Goal: Transaction & Acquisition: Purchase product/service

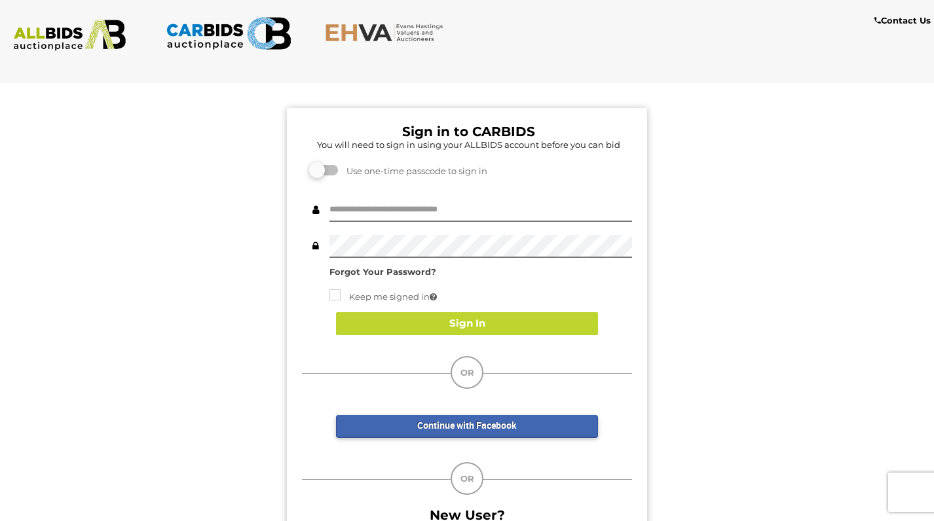
click at [224, 39] on img at bounding box center [228, 33] width 125 height 41
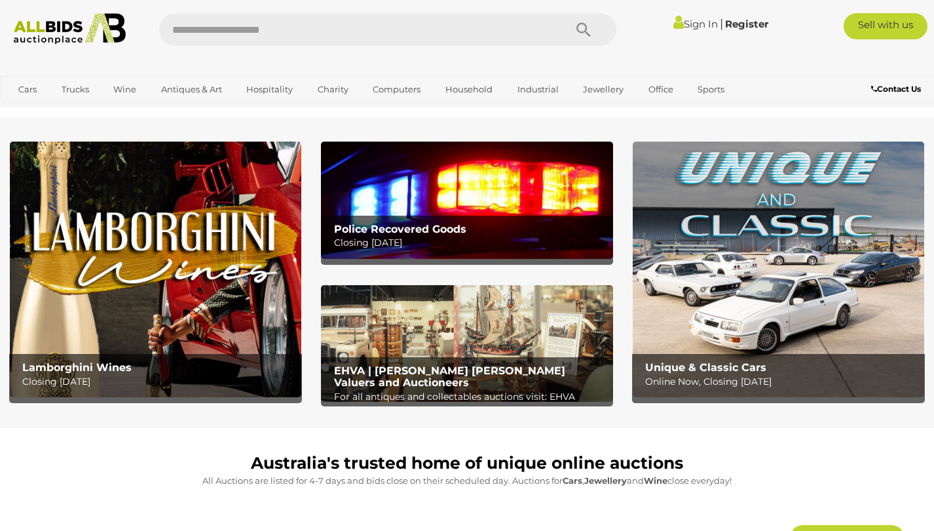
click at [468, 173] on img at bounding box center [467, 199] width 292 height 117
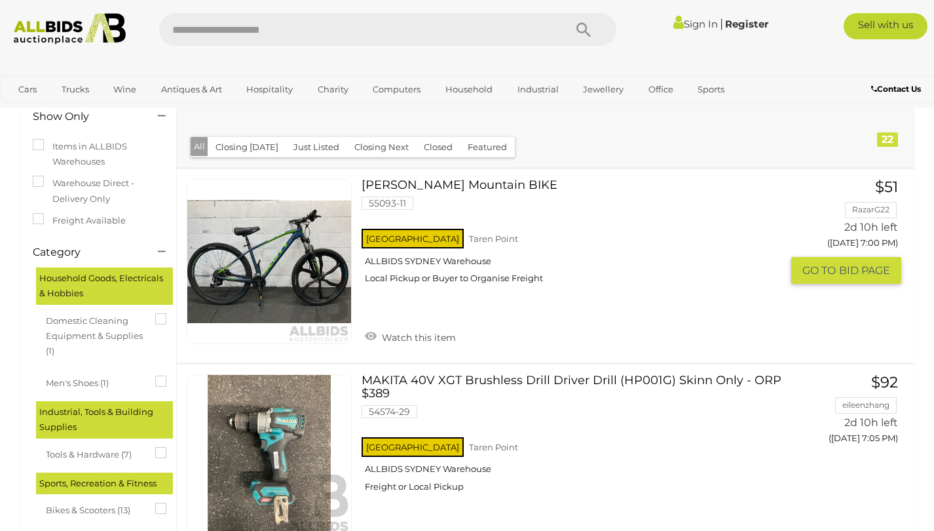
scroll to position [162, 0]
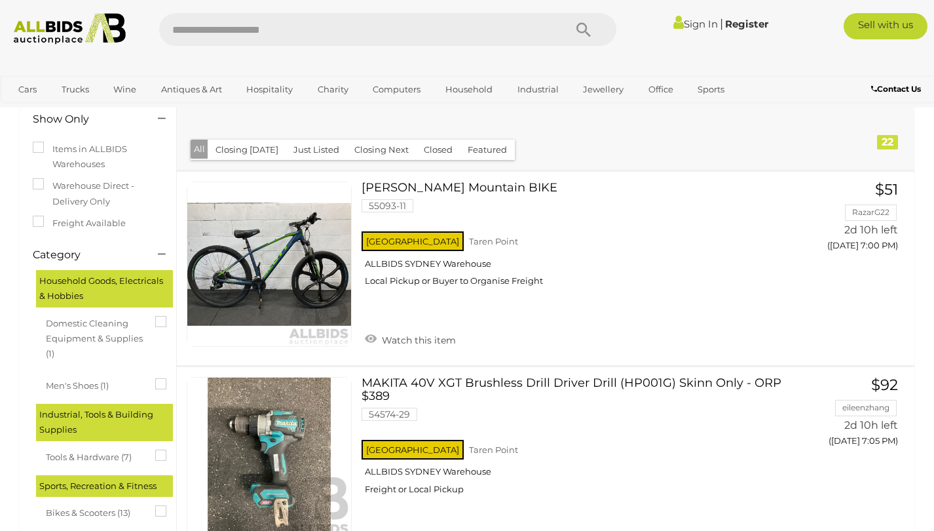
click at [317, 149] on button "Just Listed" at bounding box center [317, 150] width 62 height 20
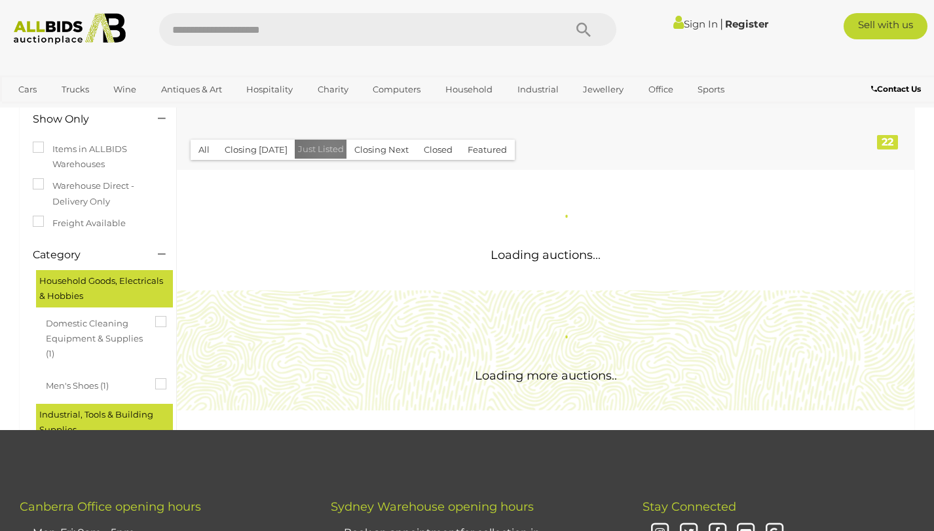
scroll to position [0, 0]
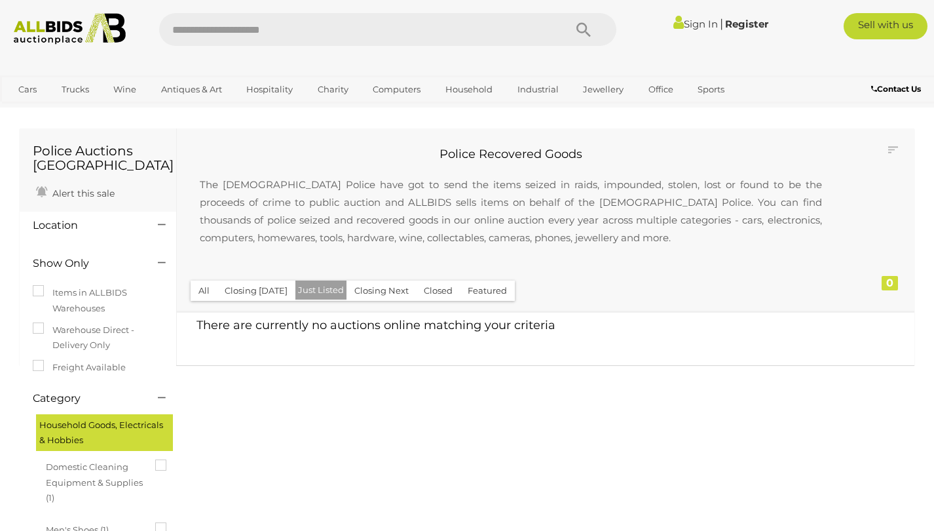
click at [235, 288] on button "Closing [DATE]" at bounding box center [256, 290] width 79 height 20
click at [212, 286] on button "All" at bounding box center [204, 290] width 27 height 20
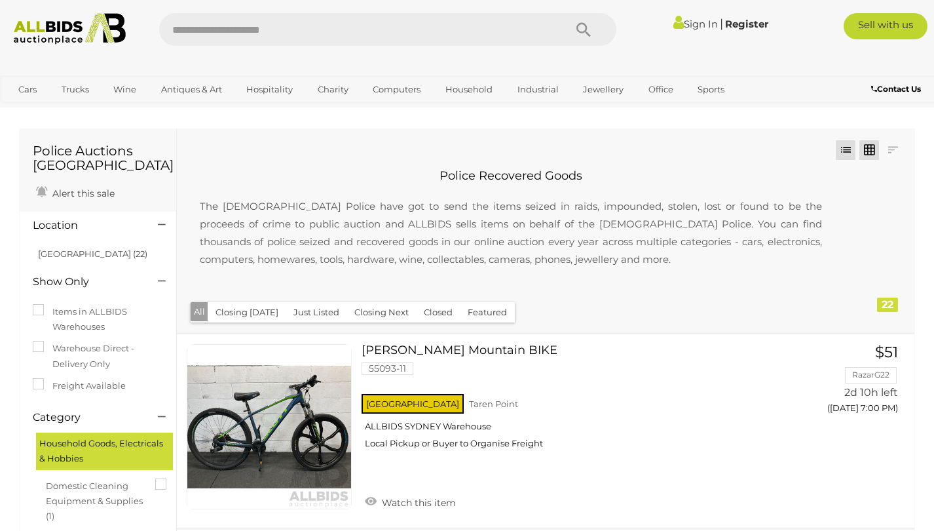
click at [872, 145] on link at bounding box center [869, 150] width 20 height 20
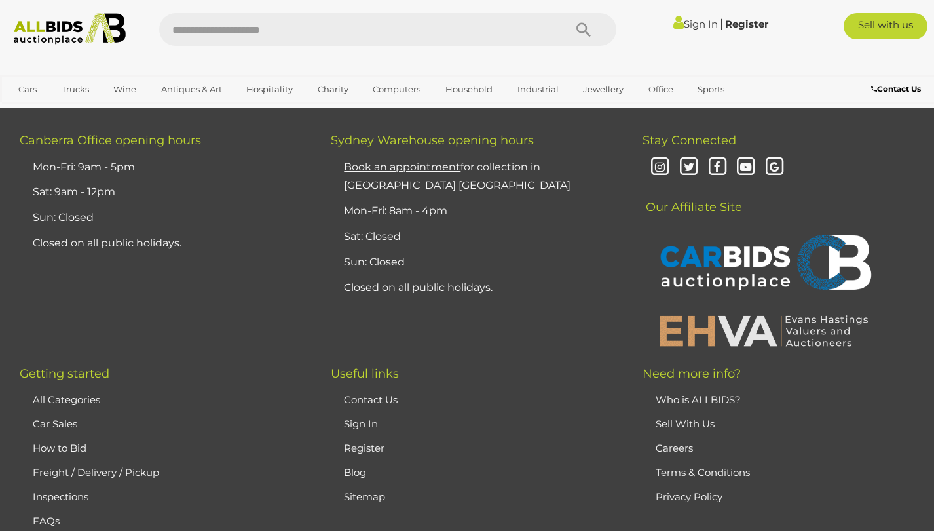
scroll to position [2412, 0]
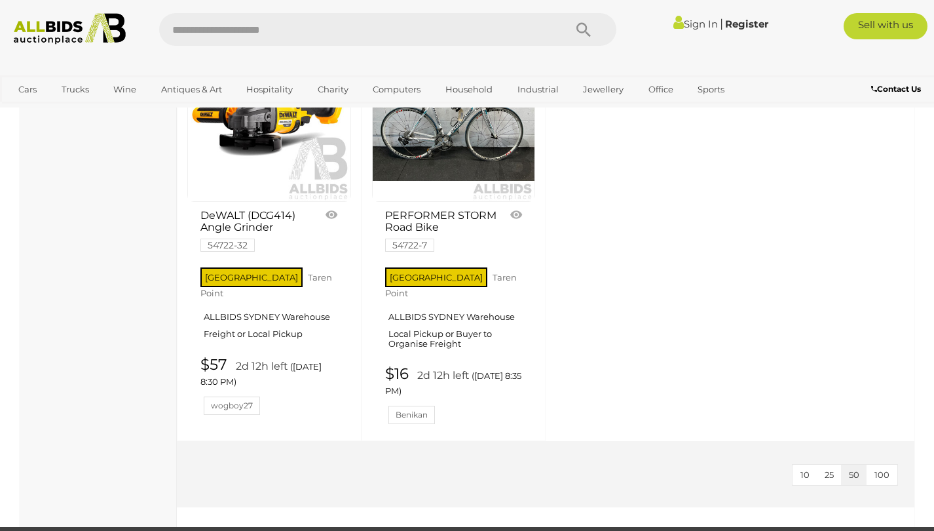
click at [884, 469] on span "100" at bounding box center [882, 474] width 15 height 10
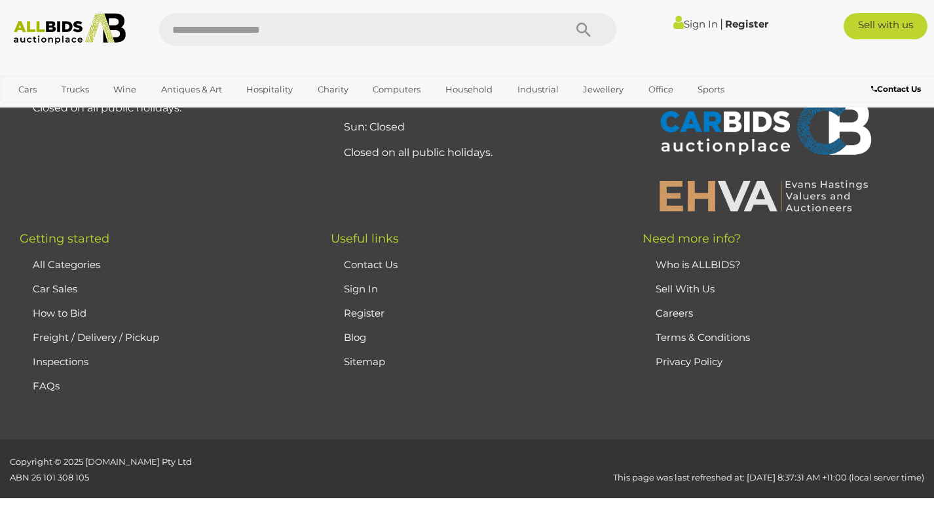
scroll to position [200, 0]
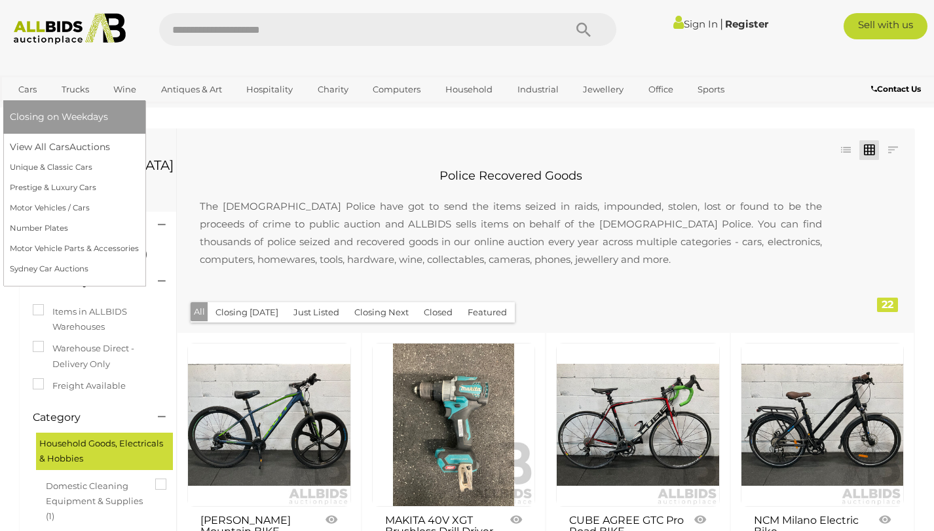
click at [40, 119] on span "Closing on Weekdays" at bounding box center [59, 117] width 98 height 12
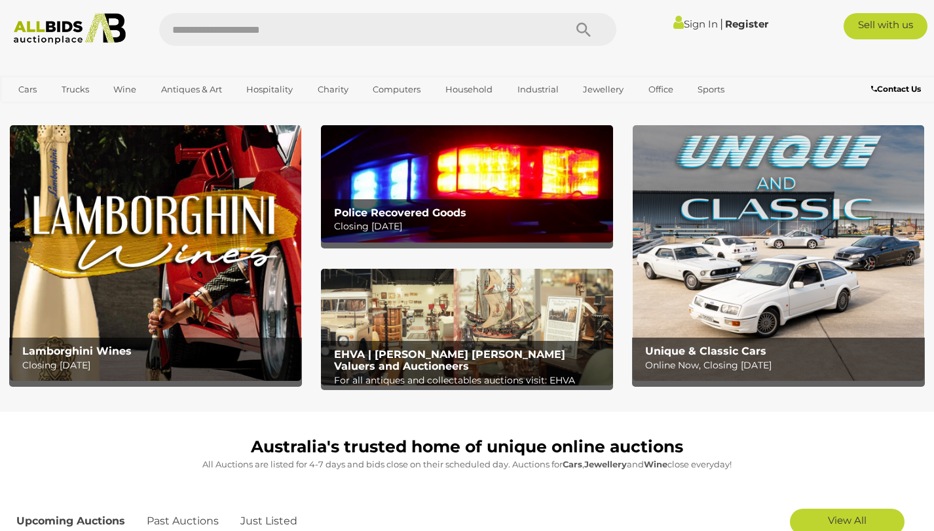
scroll to position [69, 0]
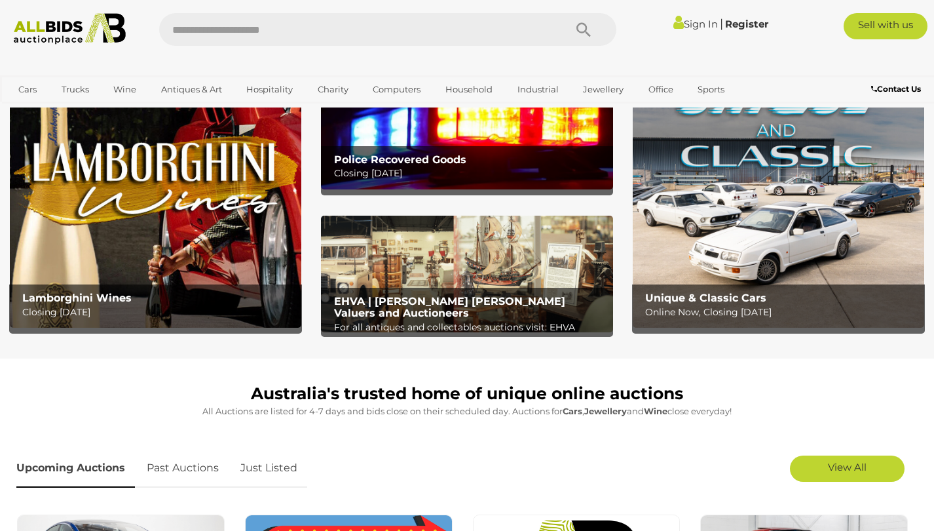
click at [499, 155] on h2 "Police Recovered Goods" at bounding box center [470, 160] width 273 height 12
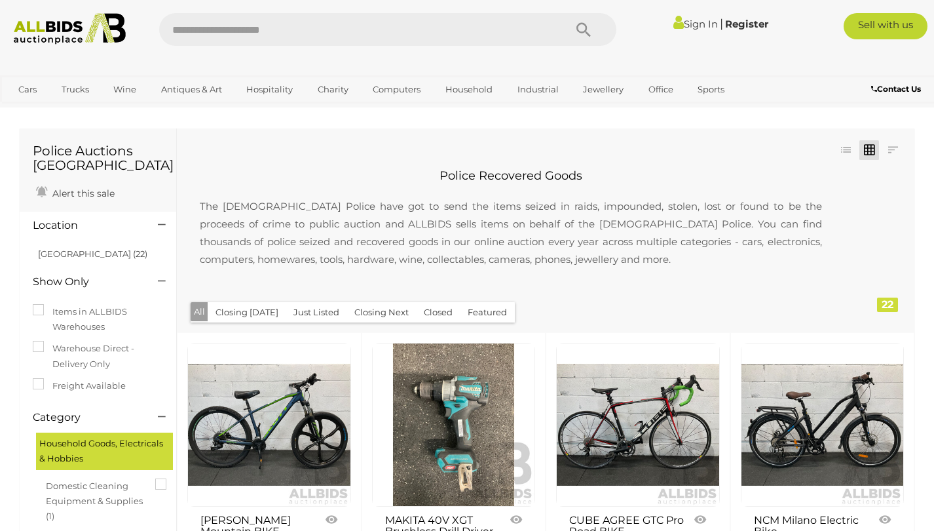
click at [92, 317] on label "Items in ALLBIDS Warehouses" at bounding box center [98, 319] width 130 height 31
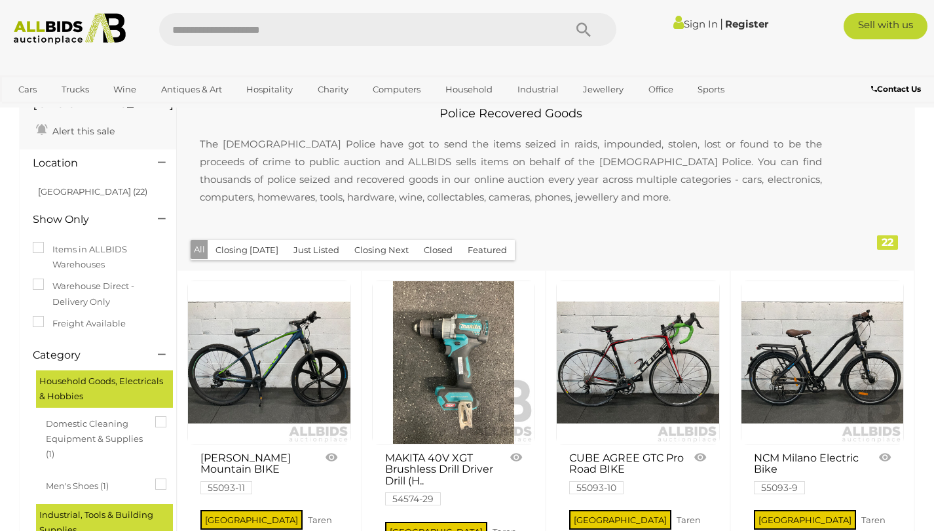
click at [77, 298] on label "Warehouse Direct - Delivery Only" at bounding box center [98, 293] width 130 height 31
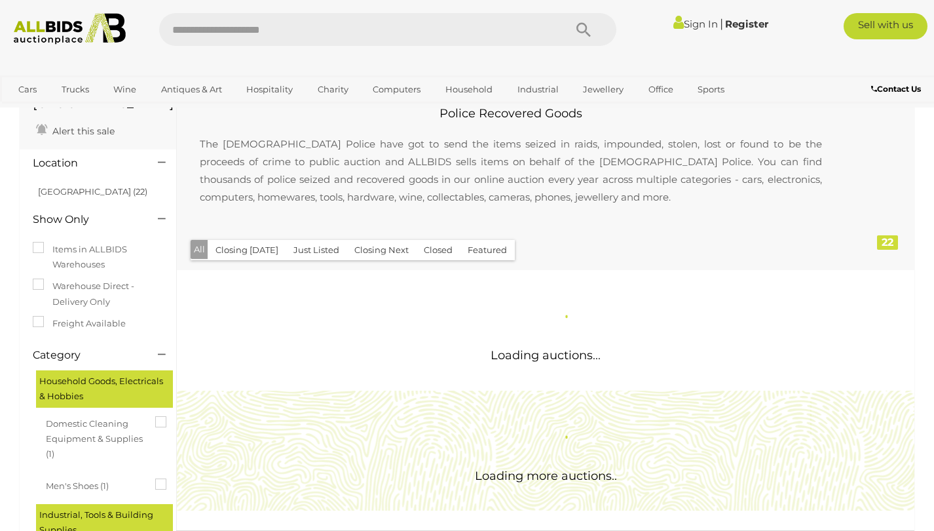
scroll to position [0, 0]
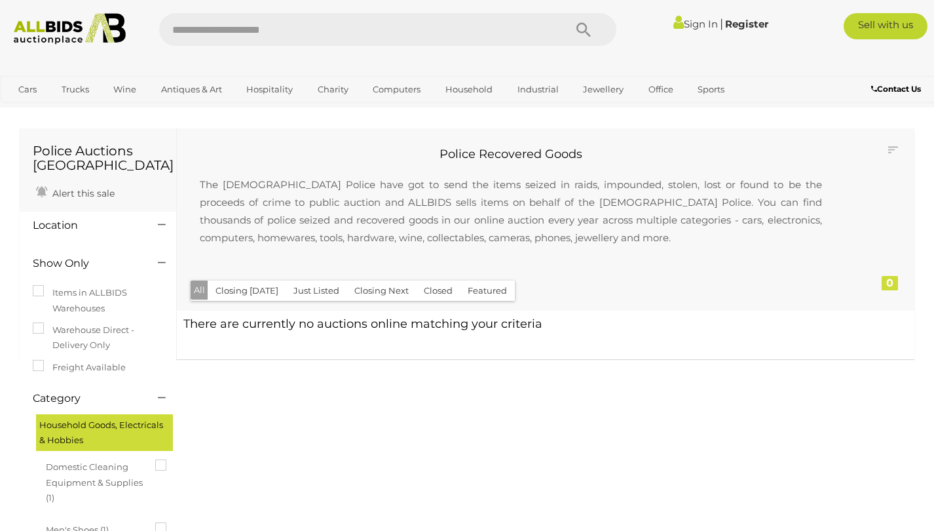
scroll to position [3, 0]
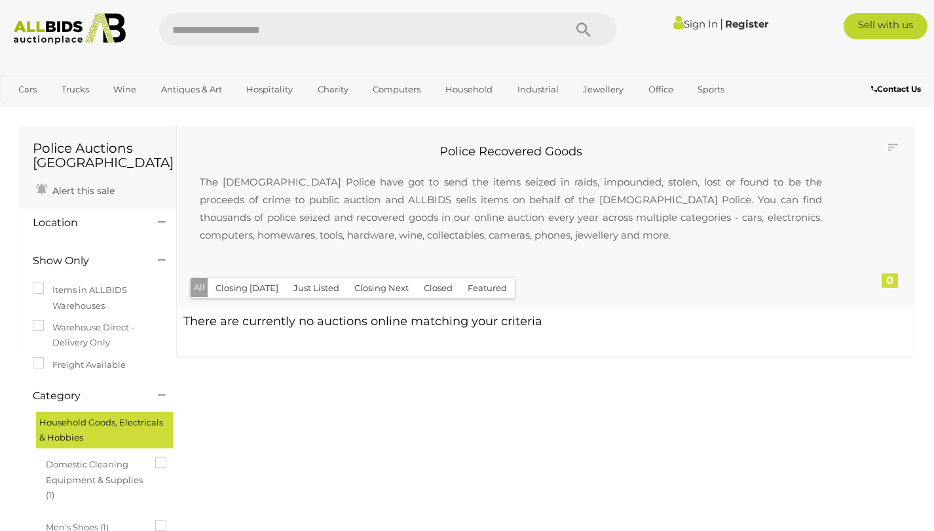
click at [76, 334] on label "Warehouse Direct - Delivery Only" at bounding box center [98, 335] width 130 height 31
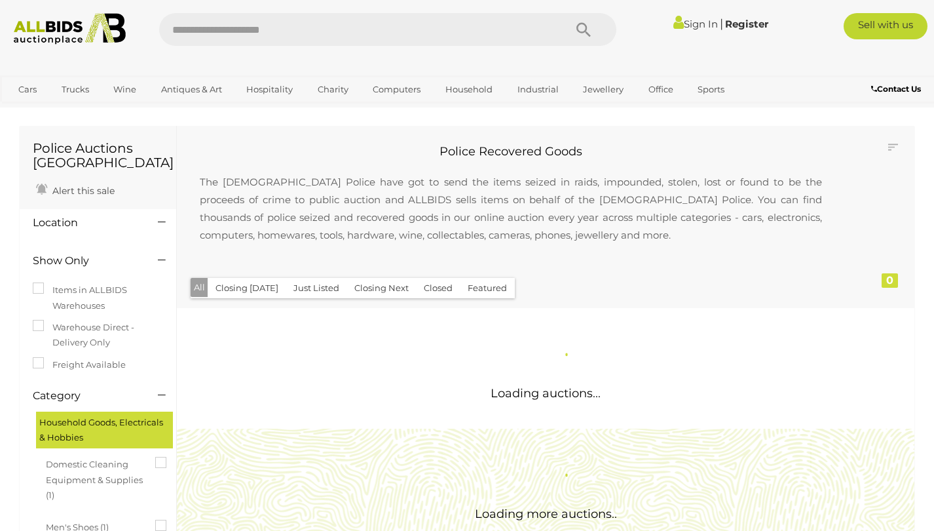
scroll to position [0, 0]
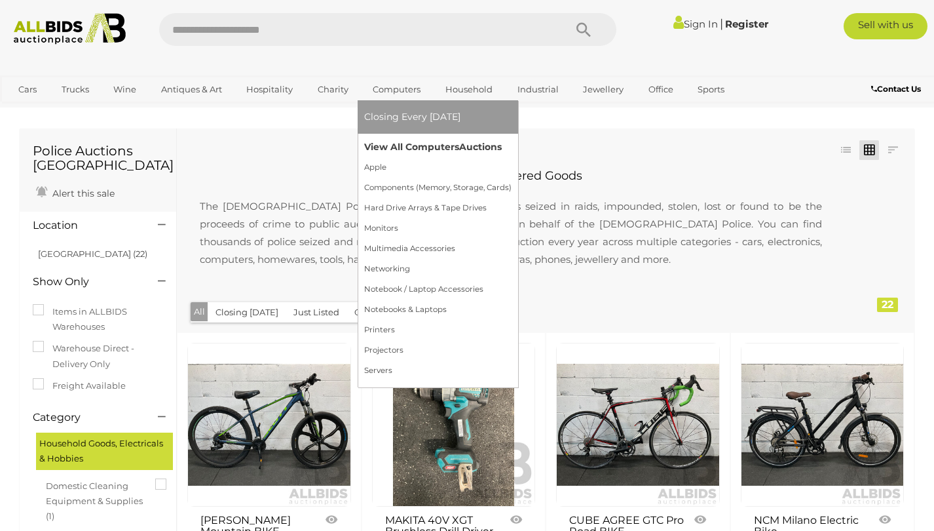
click at [422, 147] on link "View All Computers Auctions" at bounding box center [437, 147] width 147 height 20
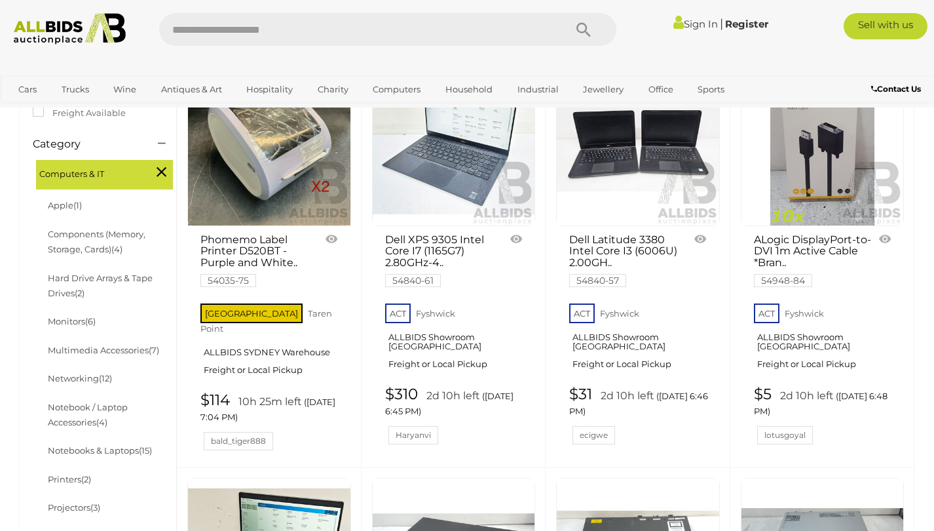
scroll to position [199, 0]
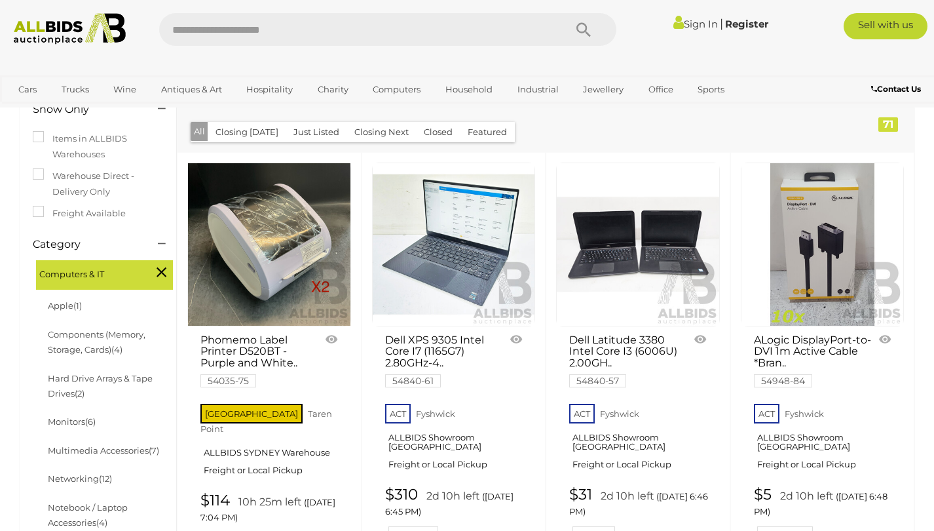
click at [97, 181] on label "Warehouse Direct - Delivery Only" at bounding box center [98, 183] width 130 height 31
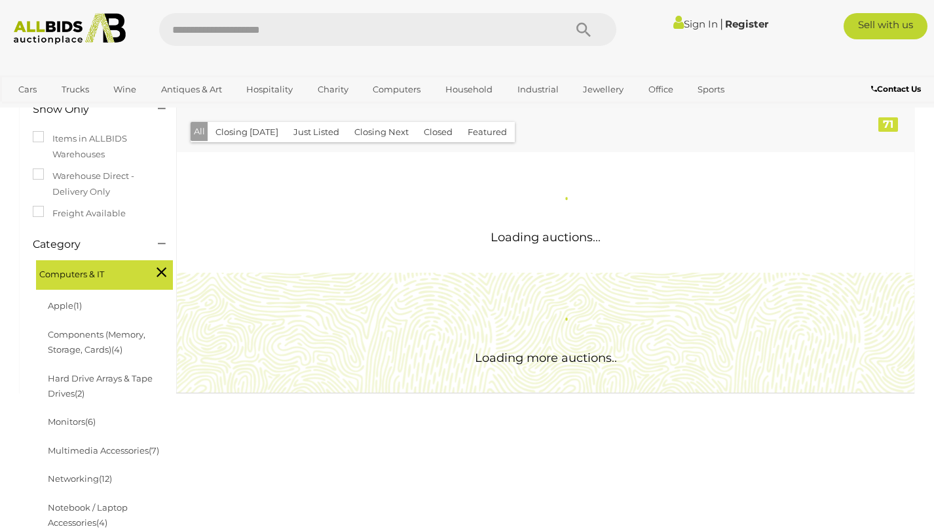
scroll to position [0, 0]
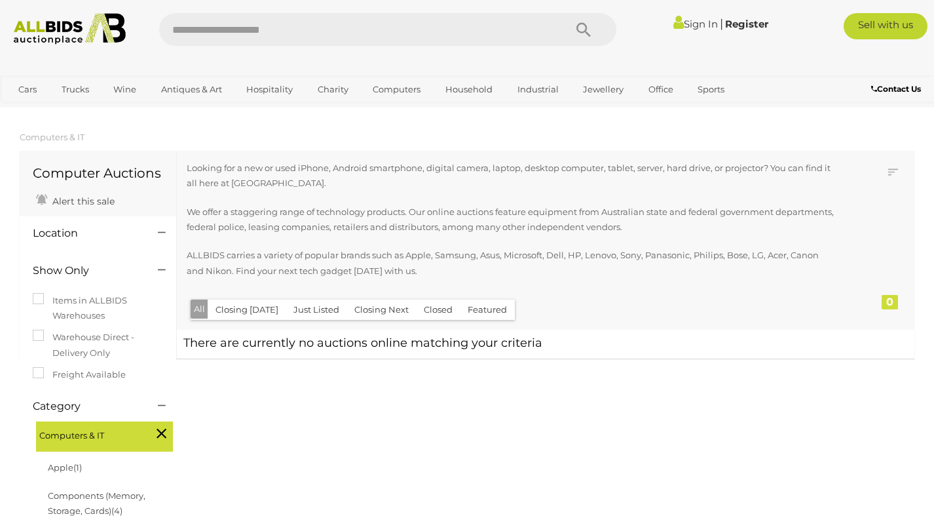
click at [98, 342] on label "Warehouse Direct - Delivery Only" at bounding box center [98, 345] width 130 height 31
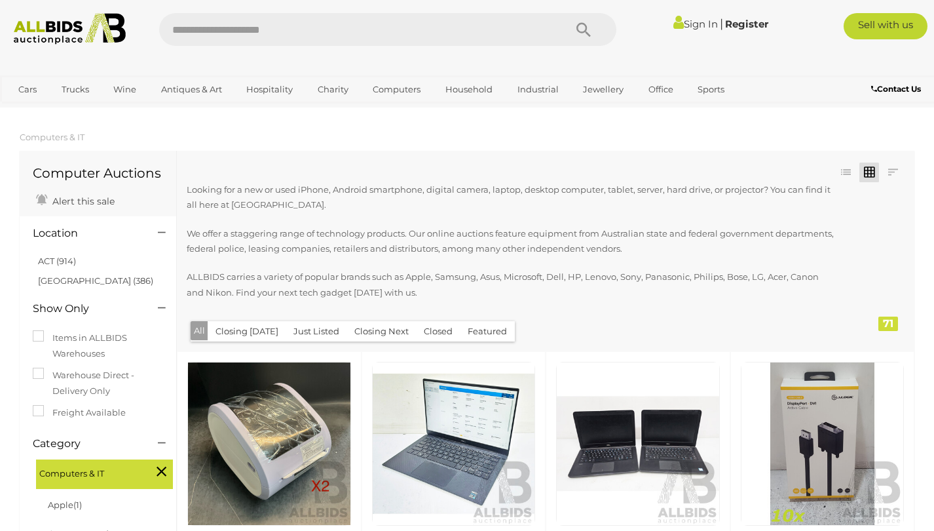
click at [96, 411] on label "Freight Available" at bounding box center [79, 412] width 93 height 15
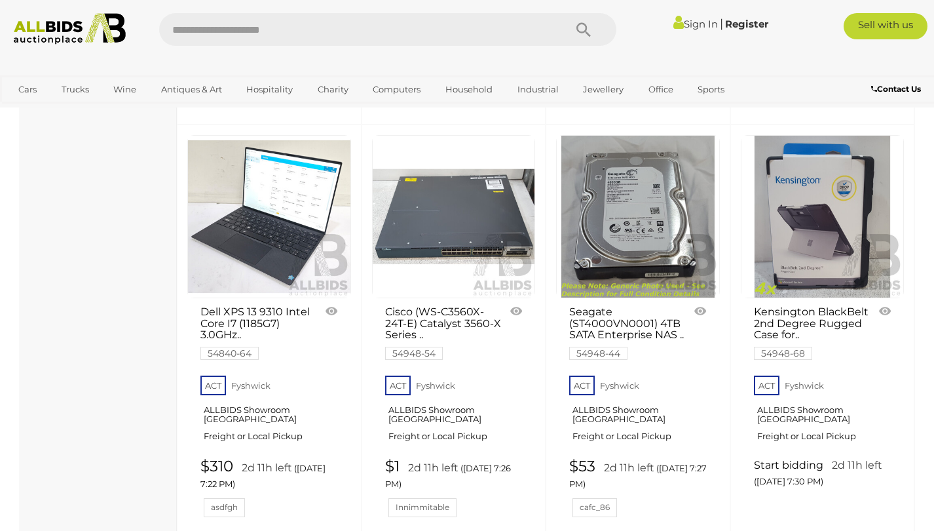
scroll to position [1450, 0]
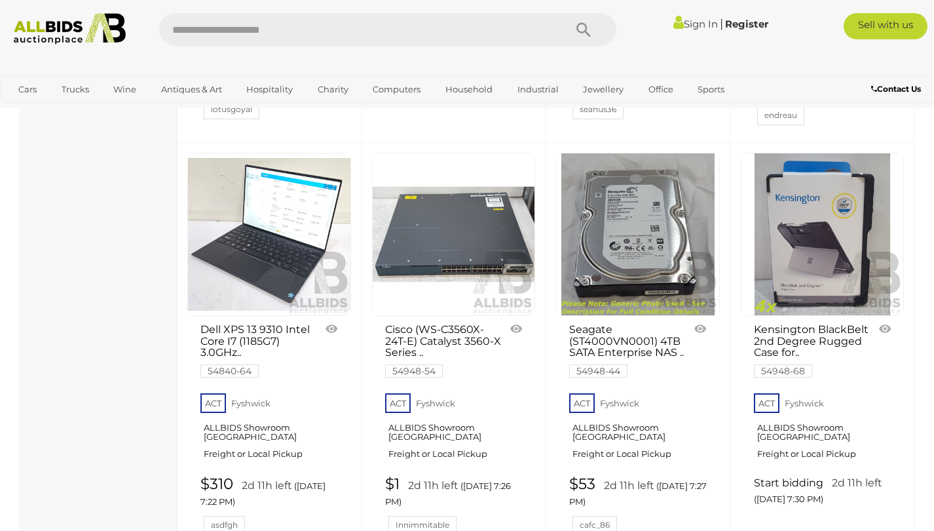
click at [271, 217] on img at bounding box center [269, 234] width 162 height 162
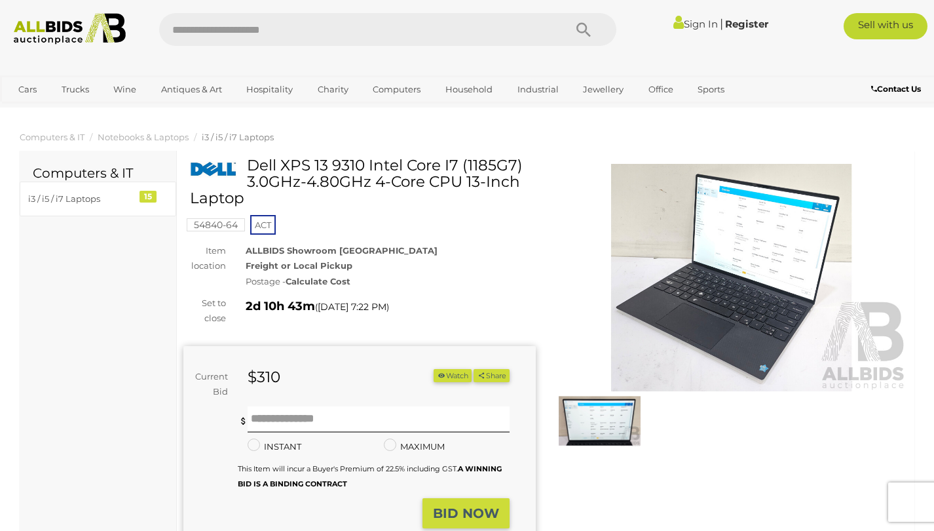
click at [742, 292] on img at bounding box center [732, 277] width 352 height 227
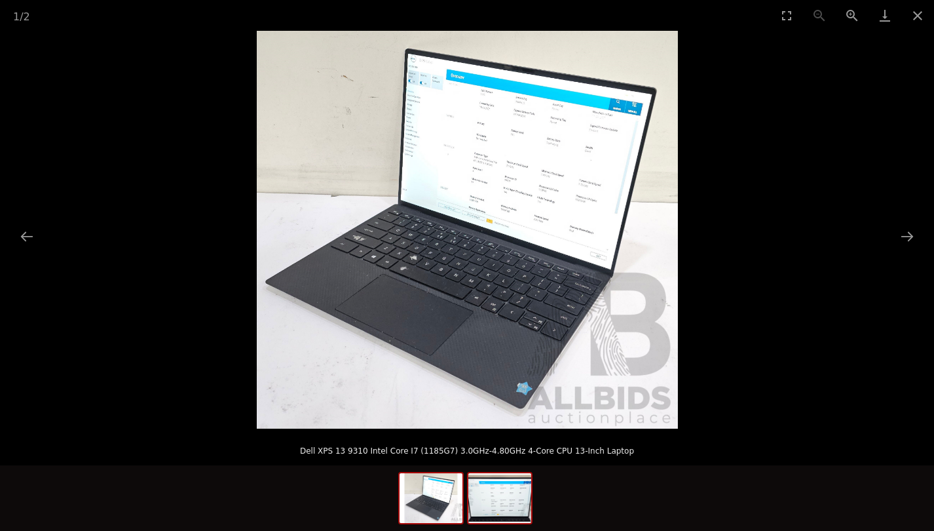
click at [506, 504] on img at bounding box center [499, 498] width 63 height 50
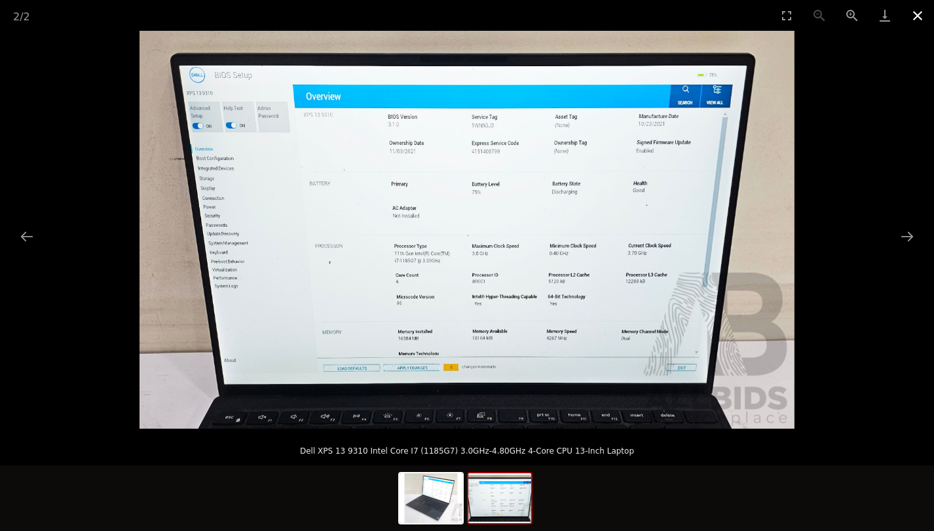
click at [915, 17] on button "Close gallery" at bounding box center [917, 15] width 33 height 31
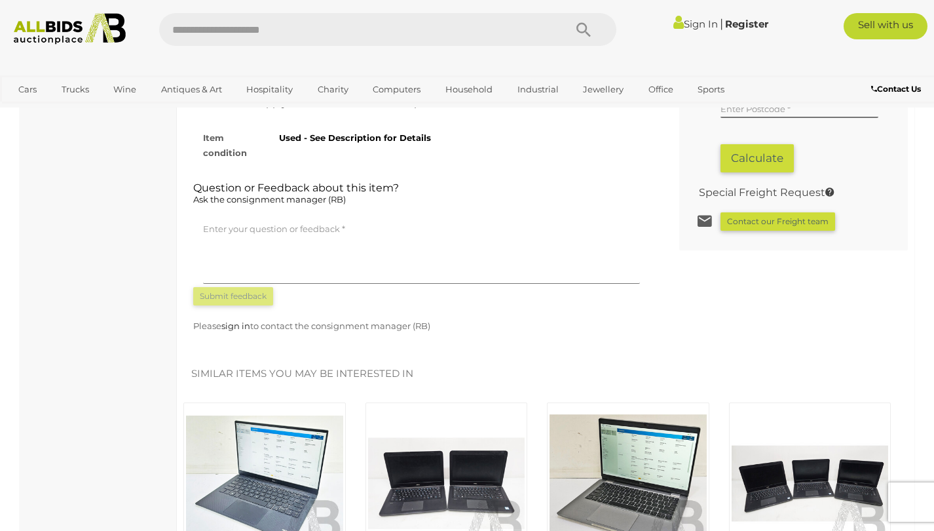
scroll to position [379, 0]
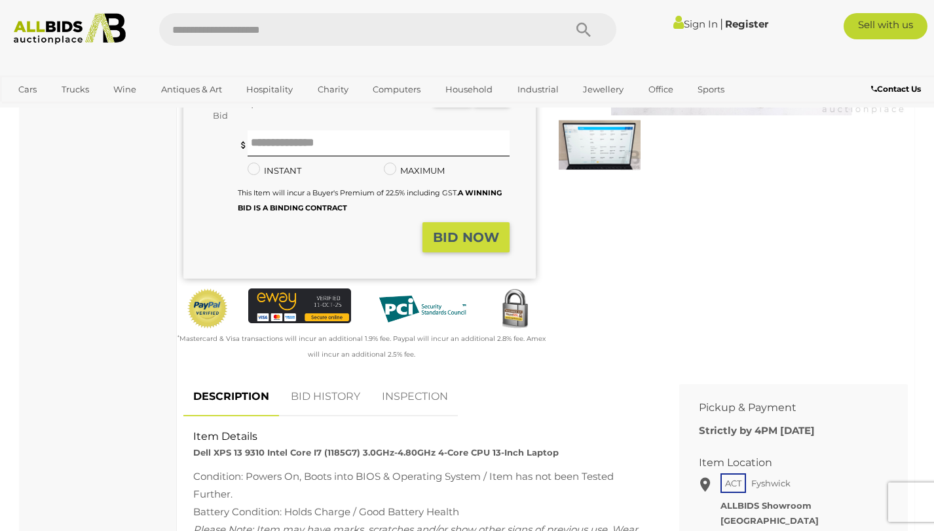
click at [321, 398] on link "BID HISTORY" at bounding box center [325, 396] width 89 height 39
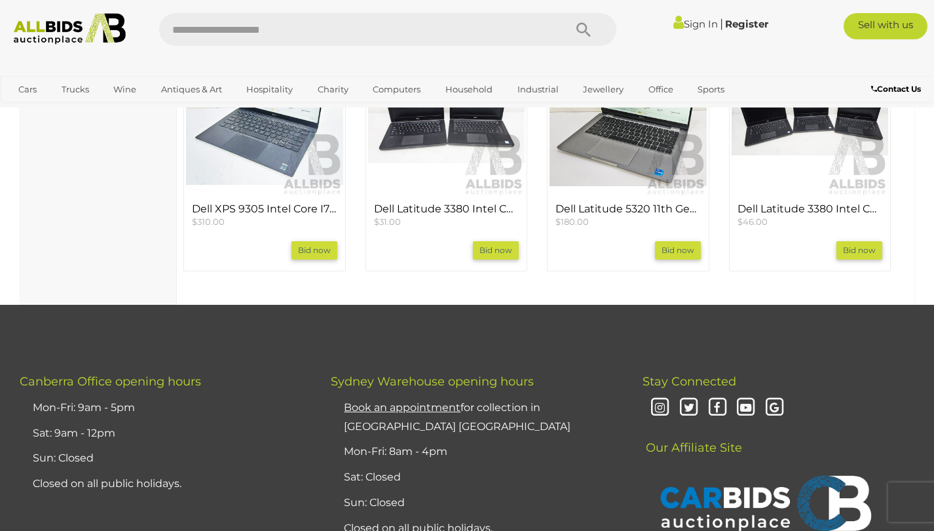
scroll to position [1467, 0]
